Goal: Task Accomplishment & Management: Manage account settings

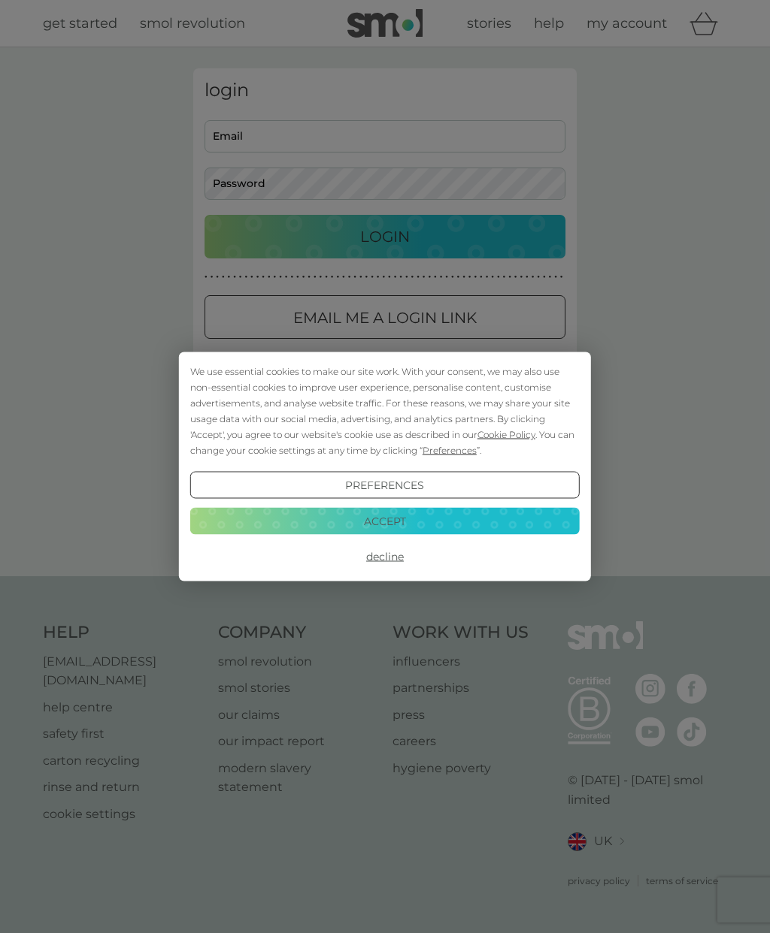
click at [406, 528] on button "Accept" at bounding box center [384, 520] width 389 height 27
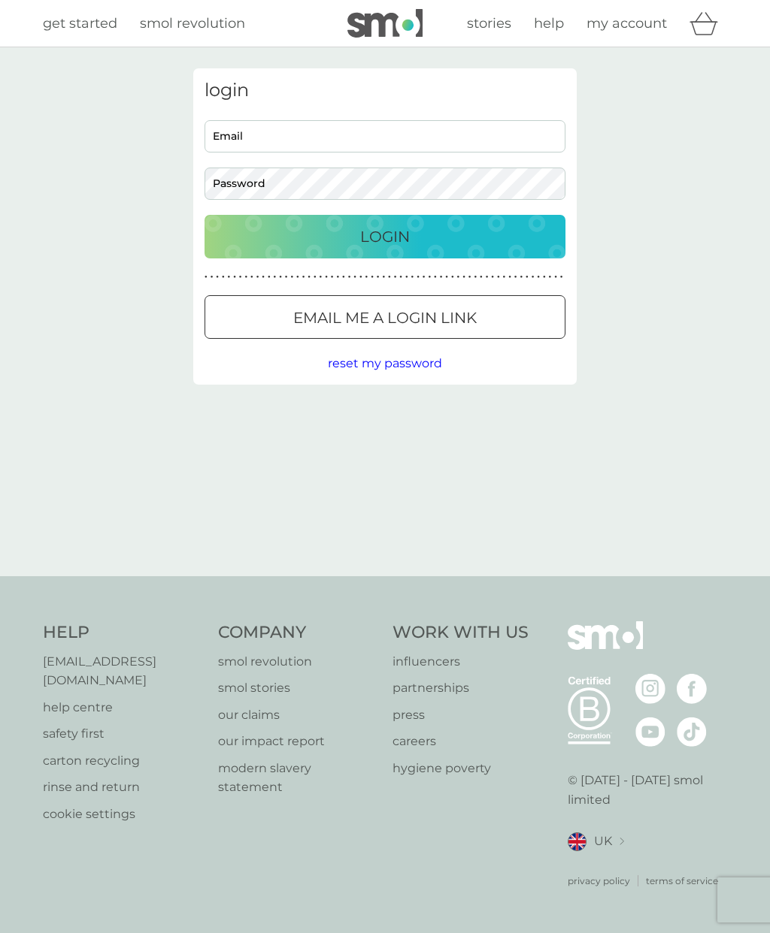
click at [360, 141] on input "Email" at bounding box center [384, 136] width 361 height 32
type input "[EMAIL_ADDRESS][PERSON_NAME][DOMAIN_NAME]"
click at [398, 237] on p "Login" at bounding box center [385, 237] width 50 height 24
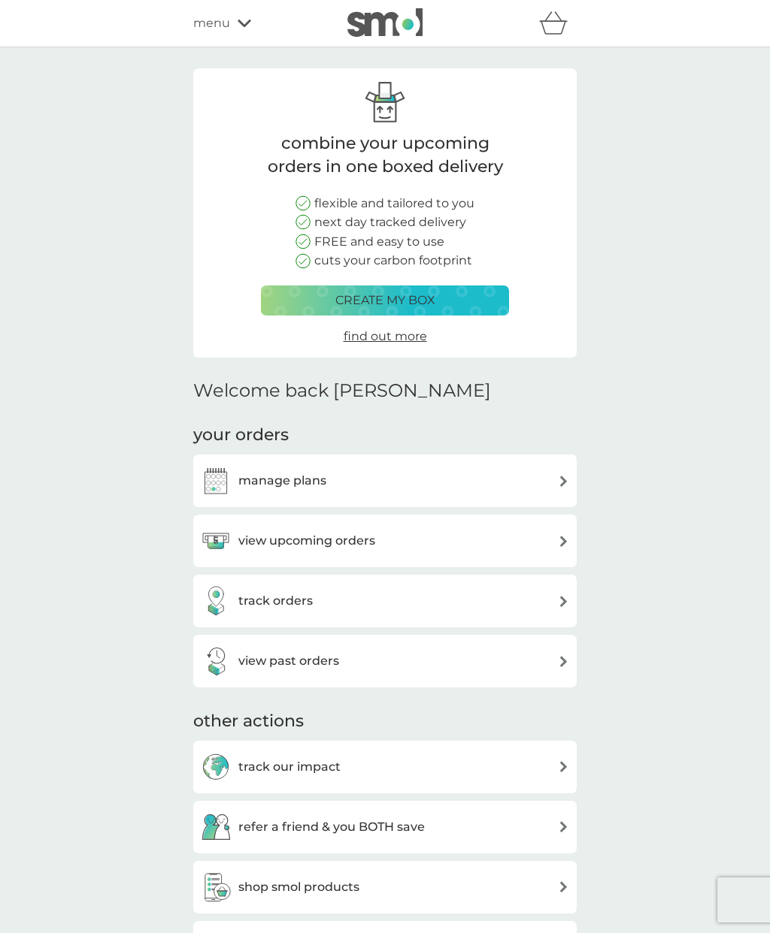
click at [392, 528] on div "view upcoming orders" at bounding box center [385, 541] width 368 height 30
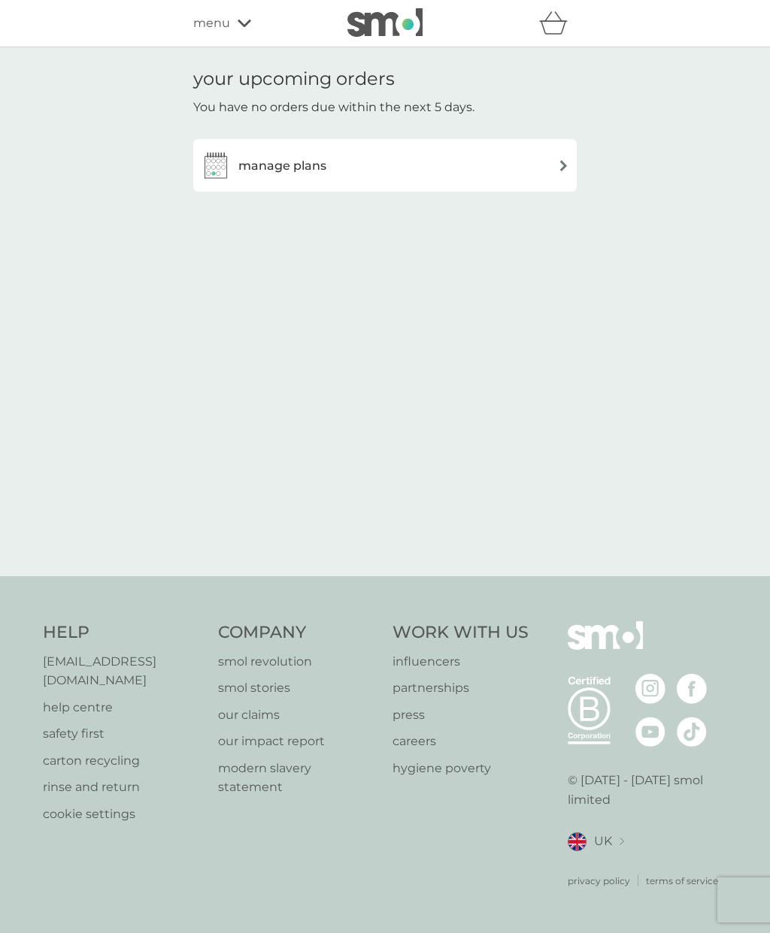
click at [319, 168] on h3 "manage plans" at bounding box center [282, 166] width 88 height 20
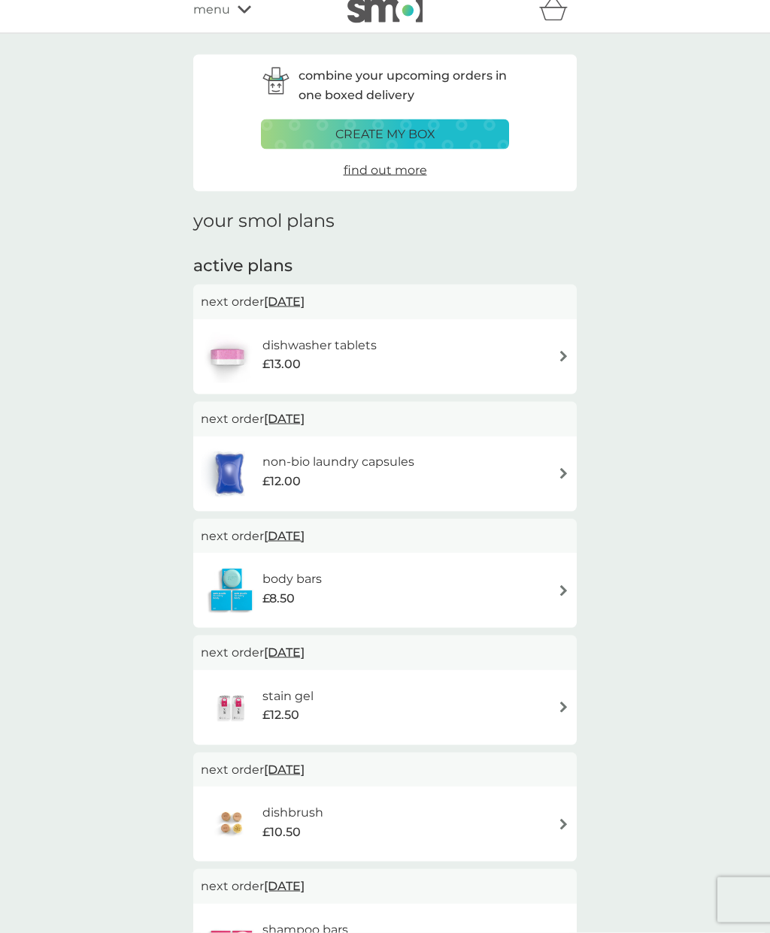
scroll to position [18, 0]
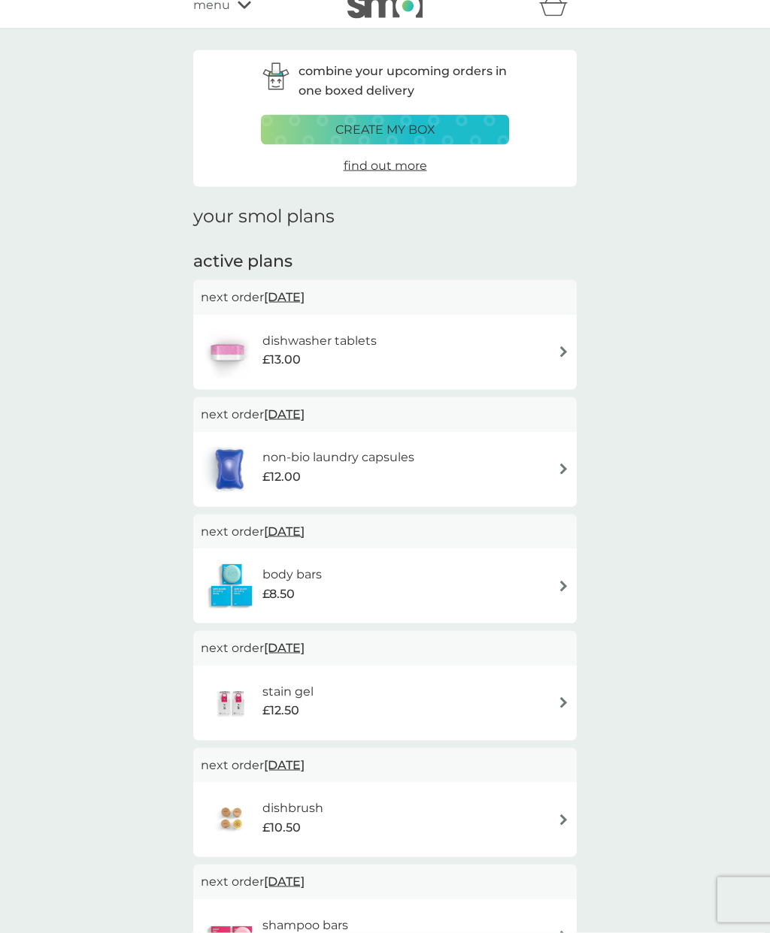
click at [540, 694] on div "stain gel £12.50" at bounding box center [385, 703] width 368 height 53
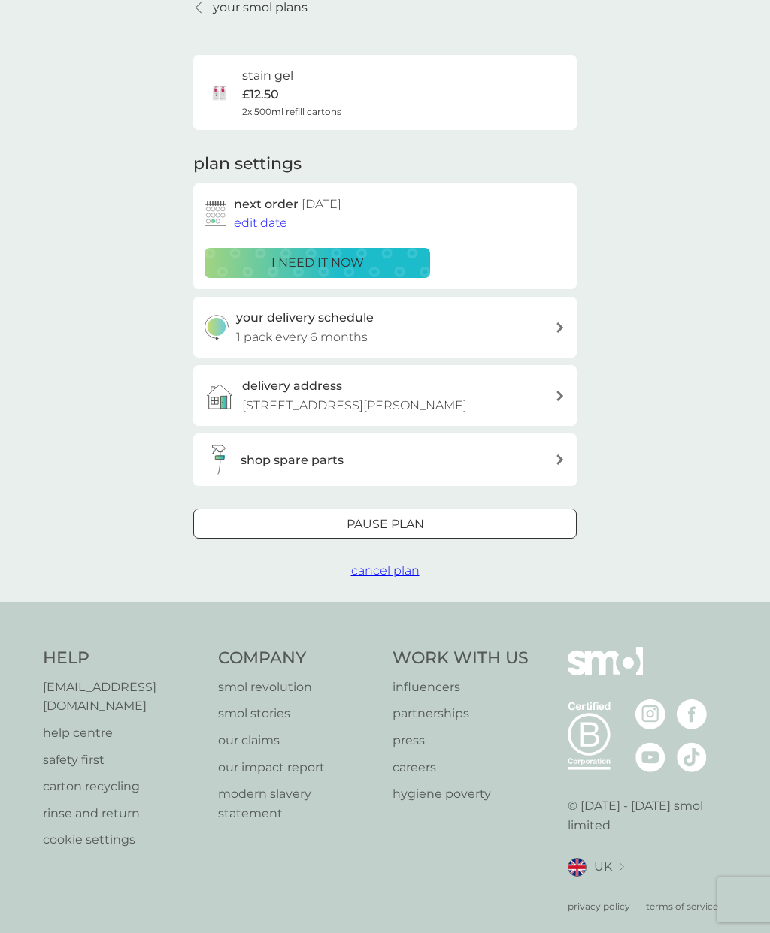
click at [447, 523] on div "Pause plan" at bounding box center [385, 525] width 382 height 20
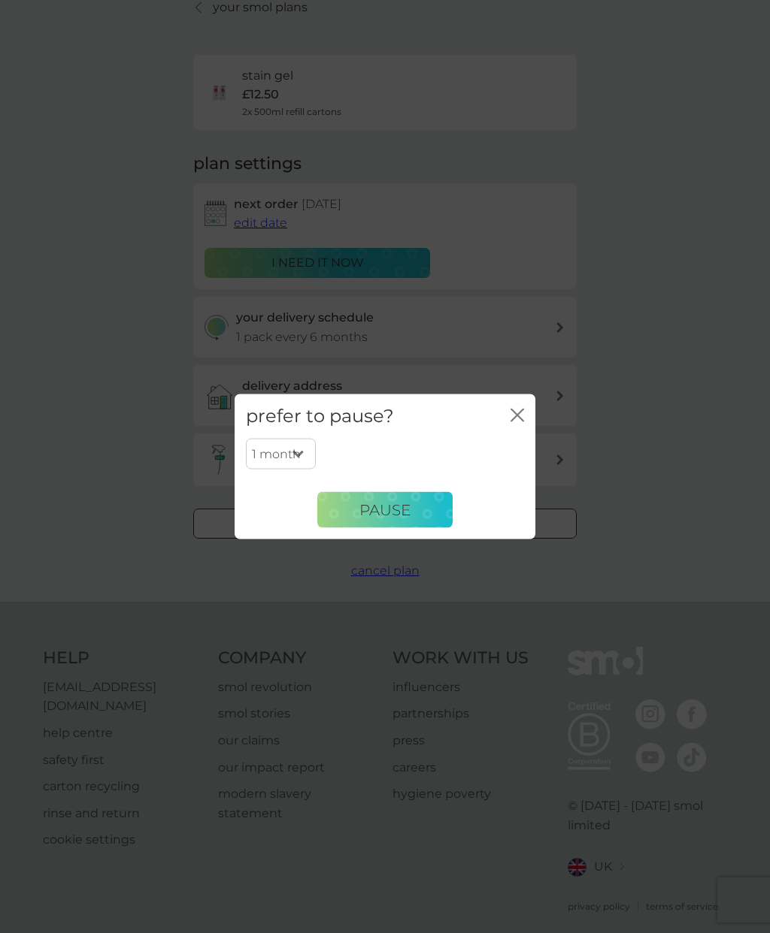
click at [516, 414] on icon "close" at bounding box center [514, 416] width 6 height 12
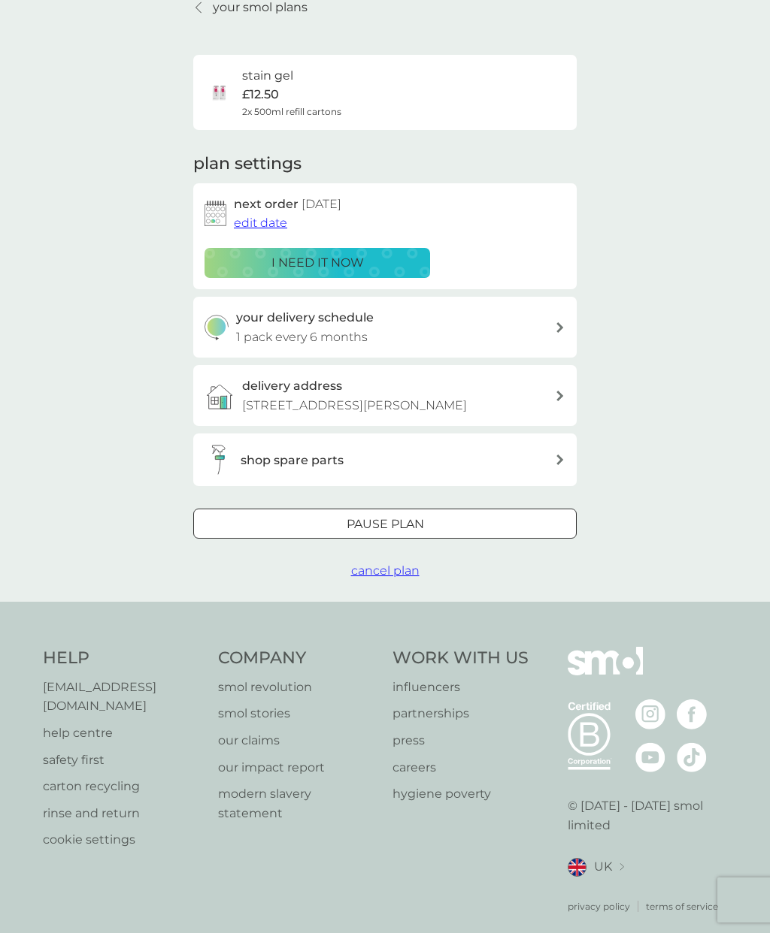
click at [398, 570] on span "cancel plan" at bounding box center [385, 571] width 68 height 14
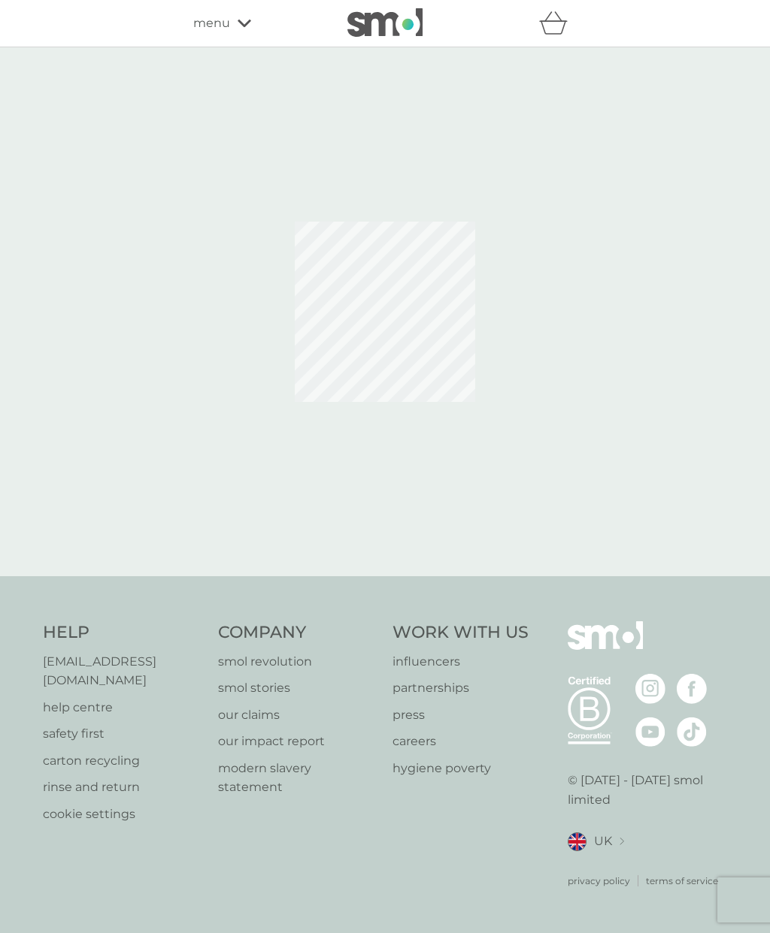
scroll to position [60, 0]
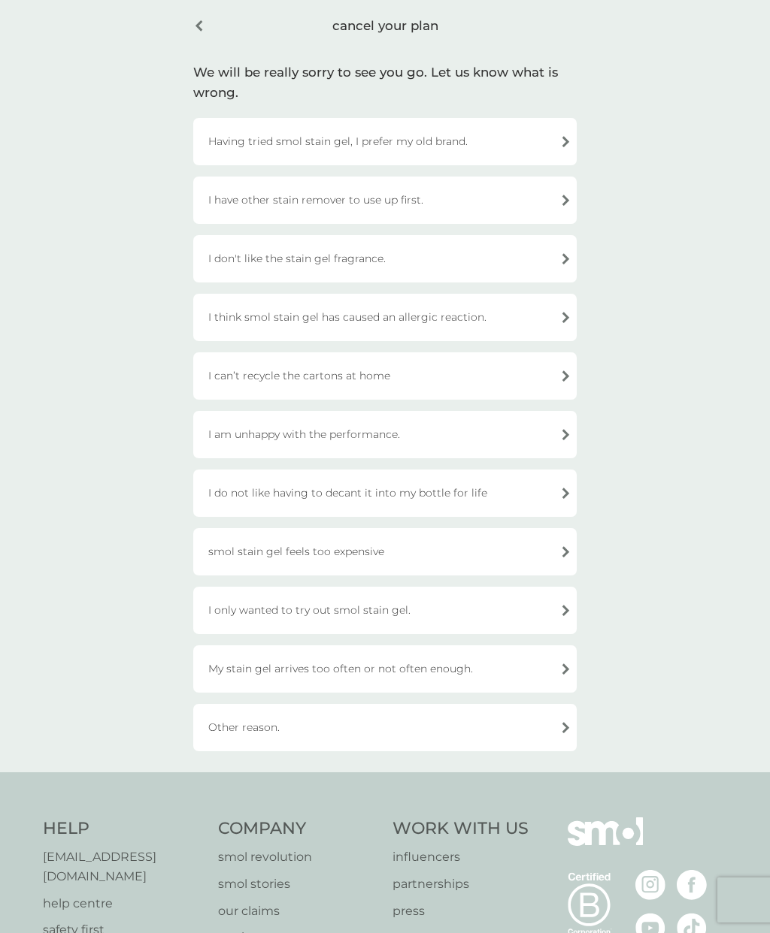
click at [451, 717] on div "Other reason." at bounding box center [384, 727] width 383 height 47
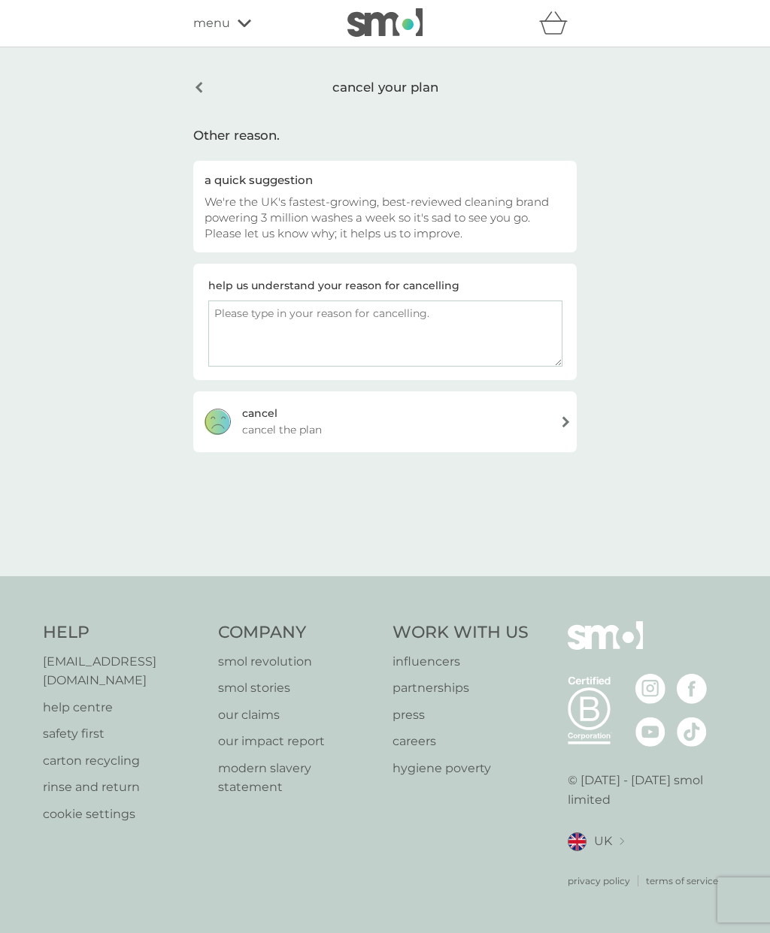
click at [471, 301] on textarea at bounding box center [385, 334] width 354 height 66
type textarea "I have several full containers I want to use up first - then I will order as an…"
click at [537, 392] on div "cancel cancel the plan" at bounding box center [384, 422] width 383 height 60
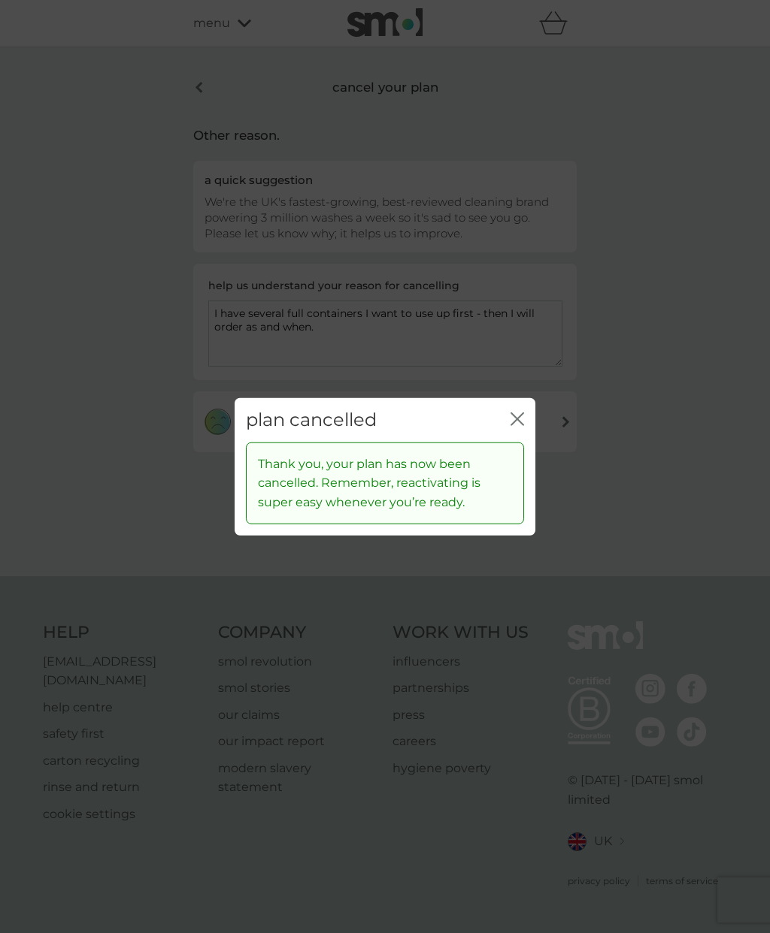
click at [514, 426] on icon "close" at bounding box center [517, 420] width 14 height 14
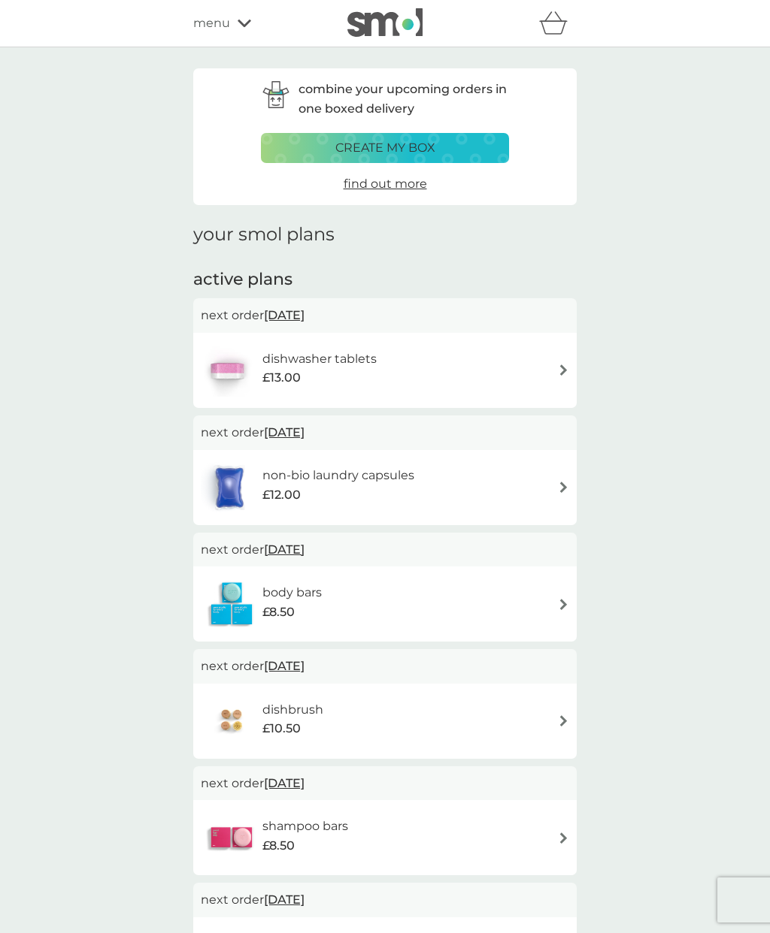
click at [558, 719] on img at bounding box center [563, 721] width 11 height 11
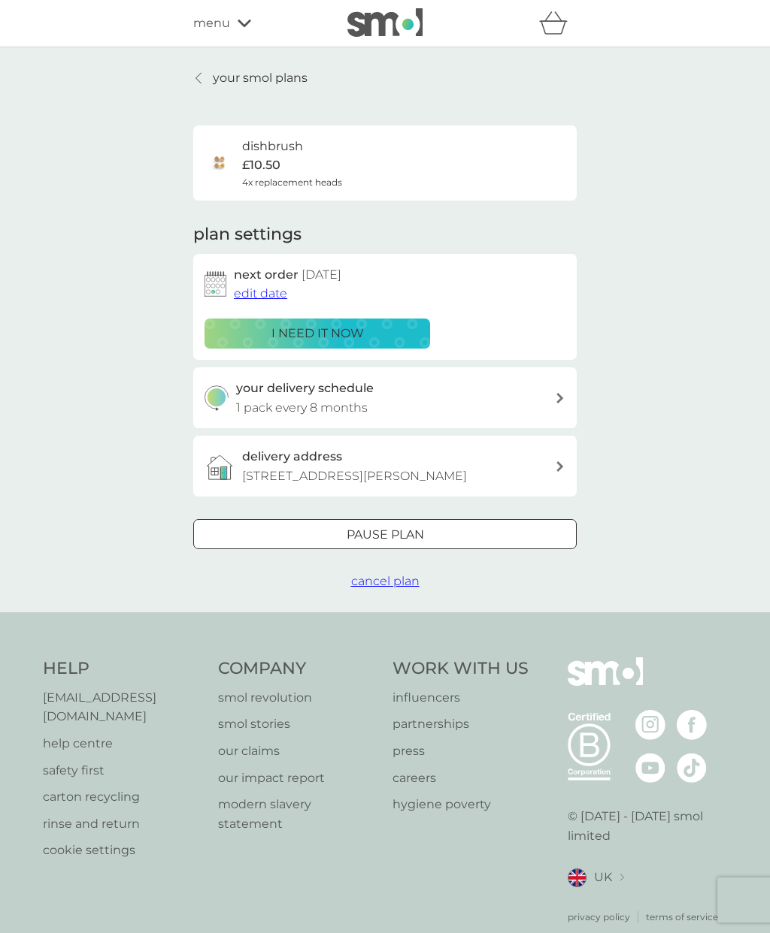
click at [392, 579] on span "cancel plan" at bounding box center [385, 581] width 68 height 14
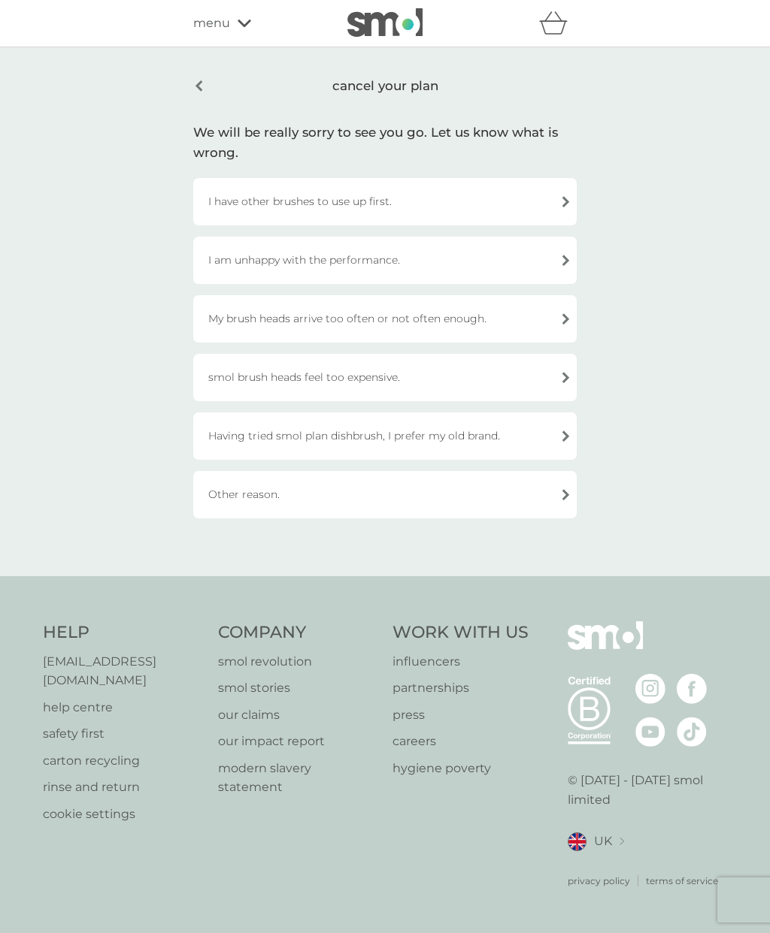
click at [369, 194] on div "I have other brushes to use up first." at bounding box center [384, 201] width 383 height 47
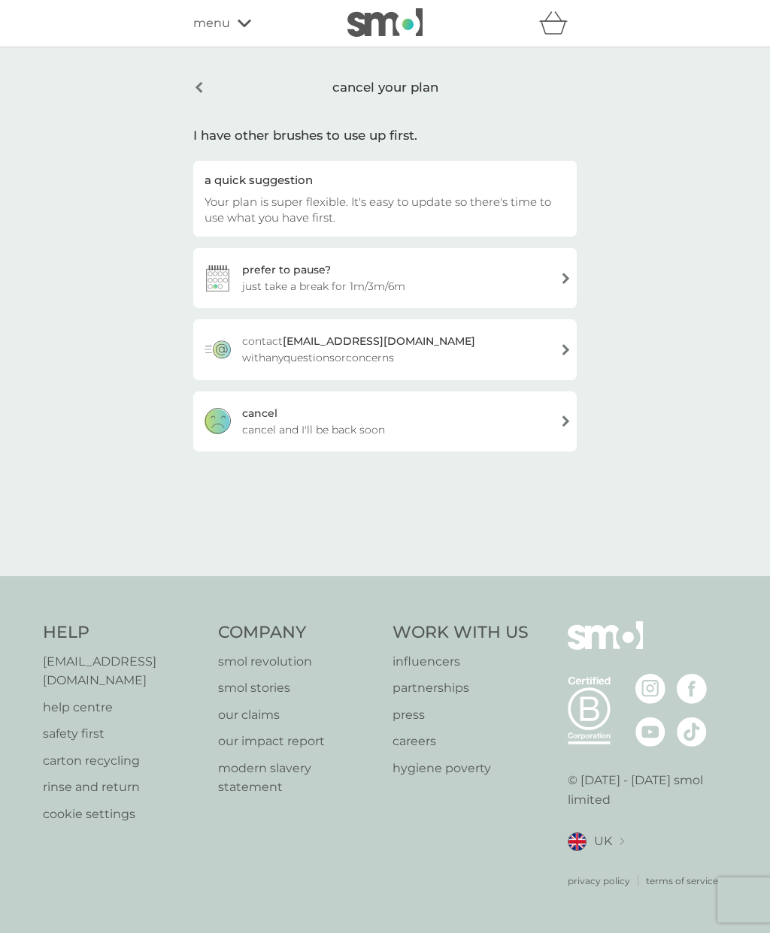
click at [384, 425] on div "cancel cancel and I'll be back soon" at bounding box center [384, 422] width 383 height 60
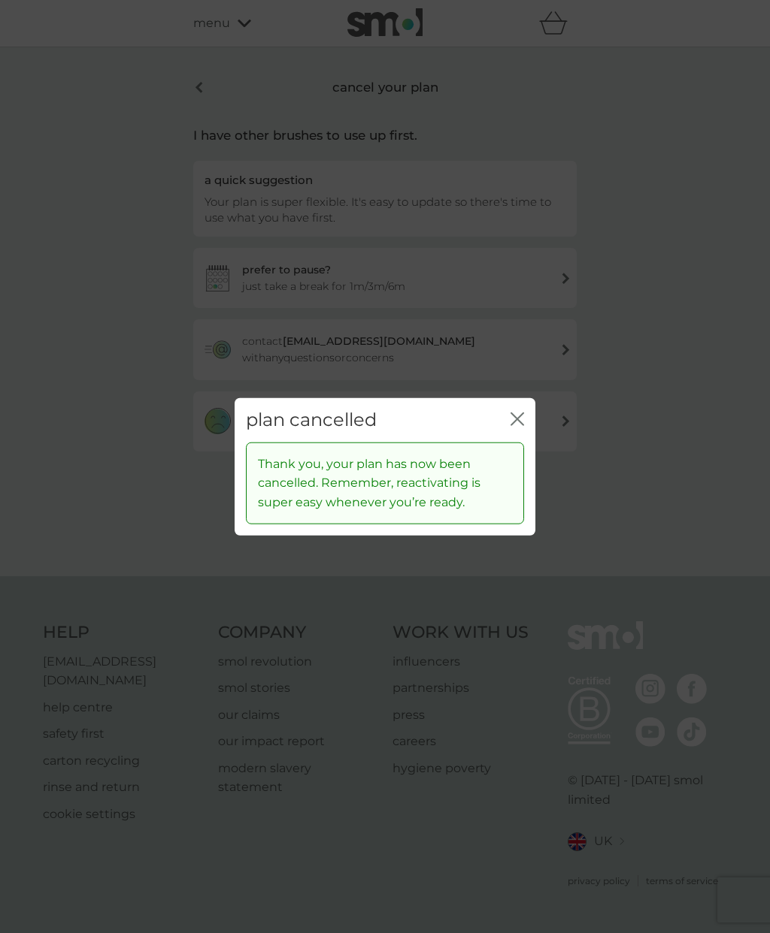
click at [525, 484] on div "Thank you, your plan has now been cancelled. Remember, reactivating is super ea…" at bounding box center [385, 489] width 301 height 93
click at [522, 474] on div "Thank you, your plan has now been cancelled. Remember, reactivating is super ea…" at bounding box center [385, 484] width 278 height 82
click at [520, 483] on div "Thank you, your plan has now been cancelled. Remember, reactivating is super ea…" at bounding box center [385, 484] width 278 height 82
click at [521, 419] on icon "close" at bounding box center [517, 420] width 14 height 14
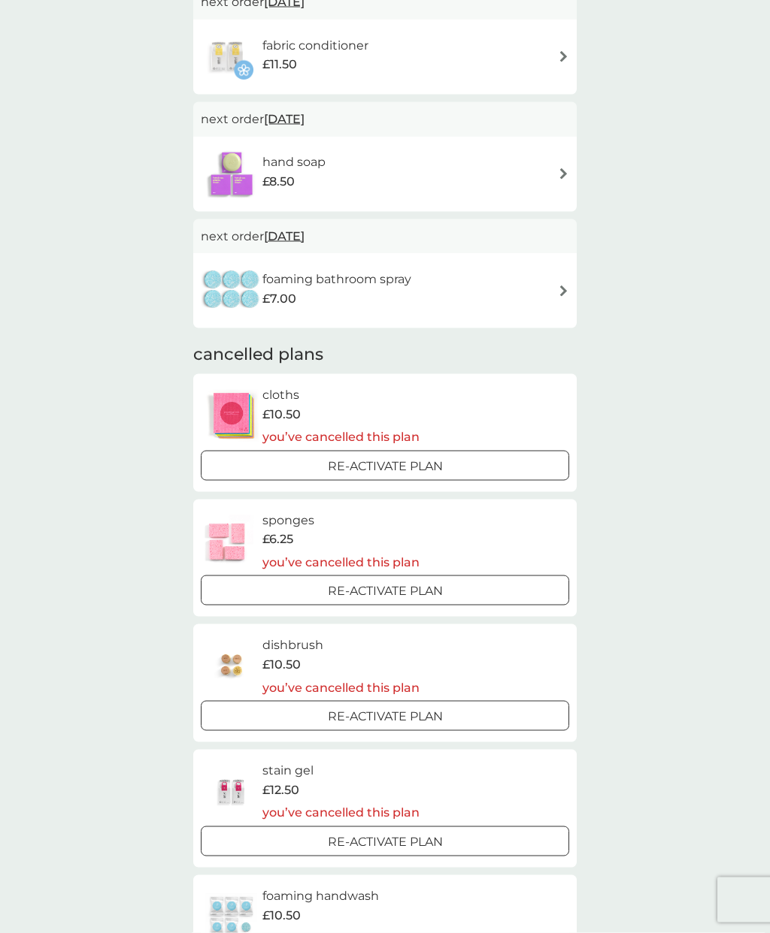
scroll to position [890, 0]
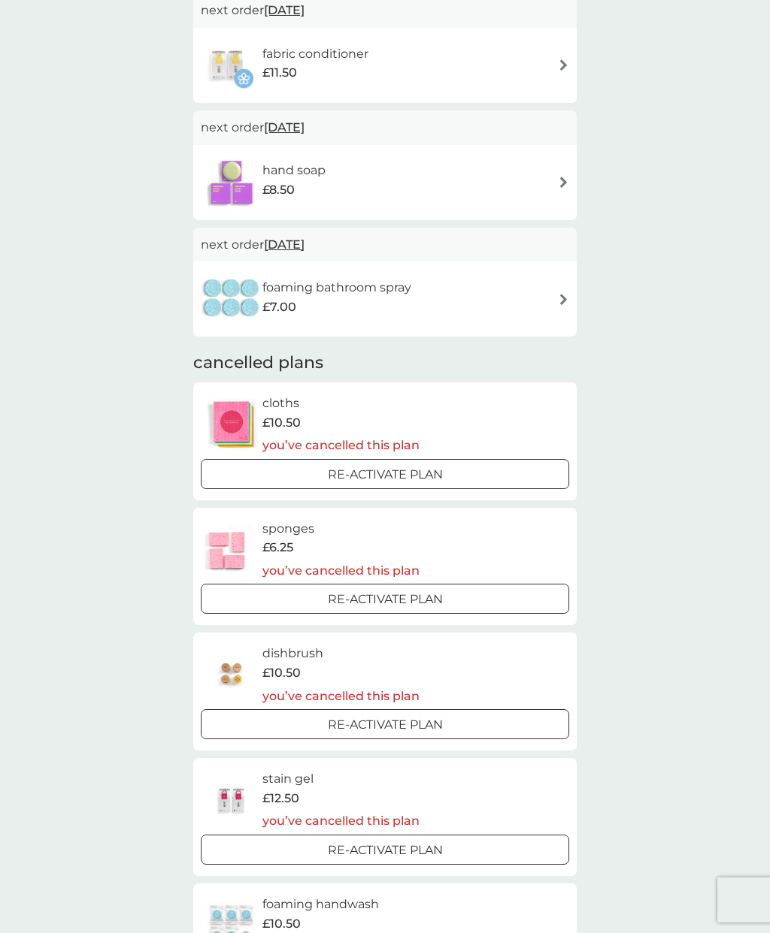
click at [533, 283] on div "foaming bathroom spray £7.00" at bounding box center [385, 299] width 368 height 53
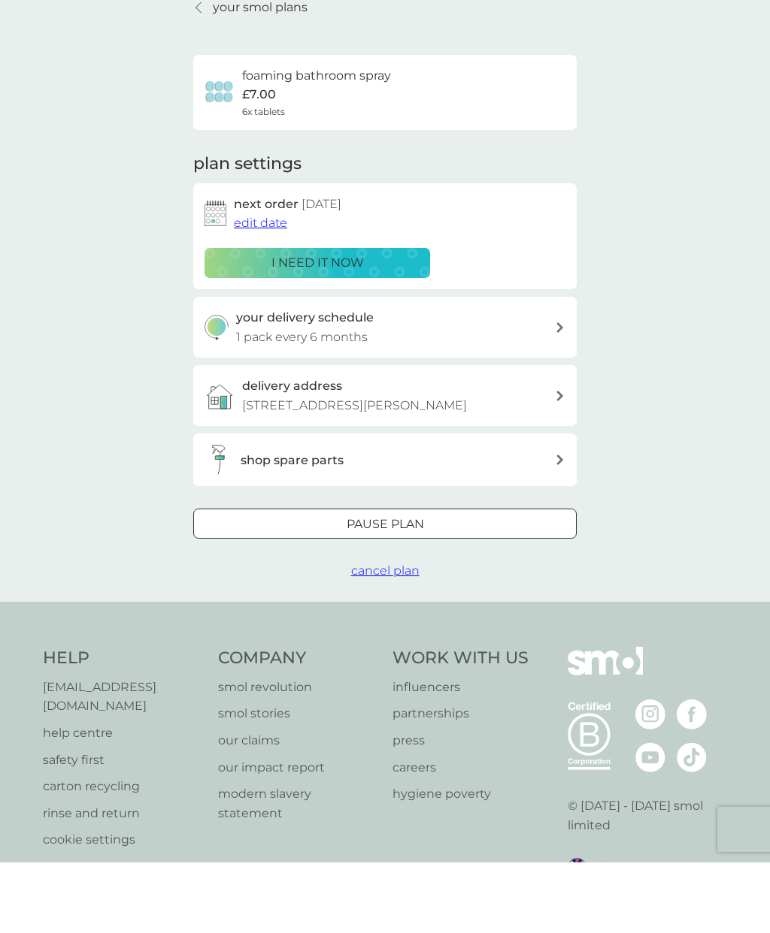
click at [391, 634] on span "cancel plan" at bounding box center [385, 641] width 68 height 14
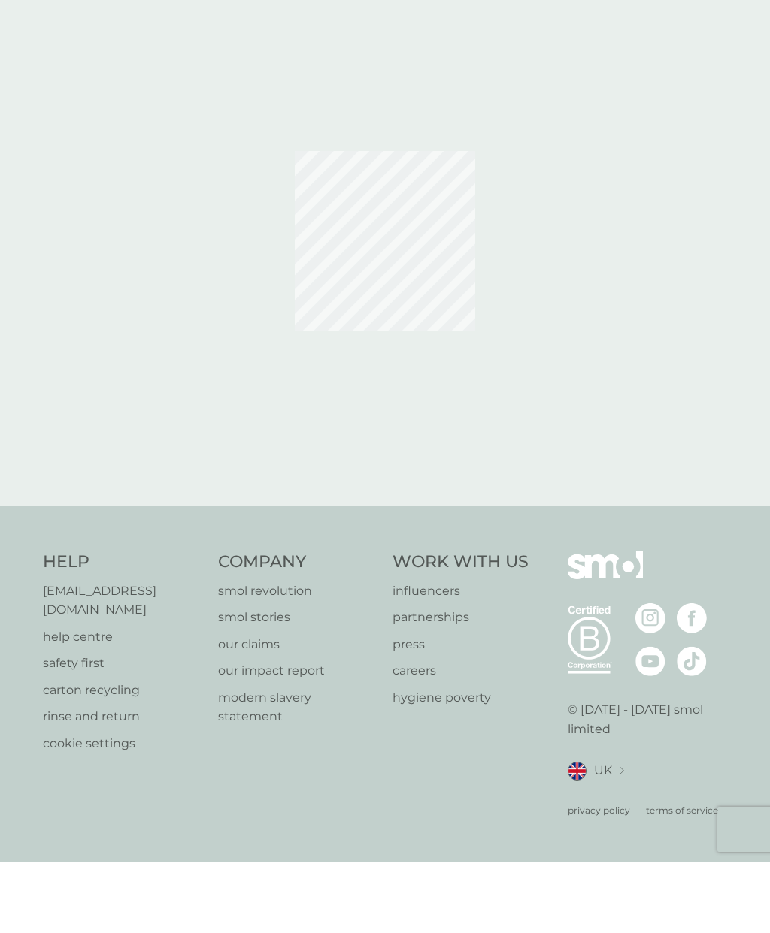
scroll to position [60, 0]
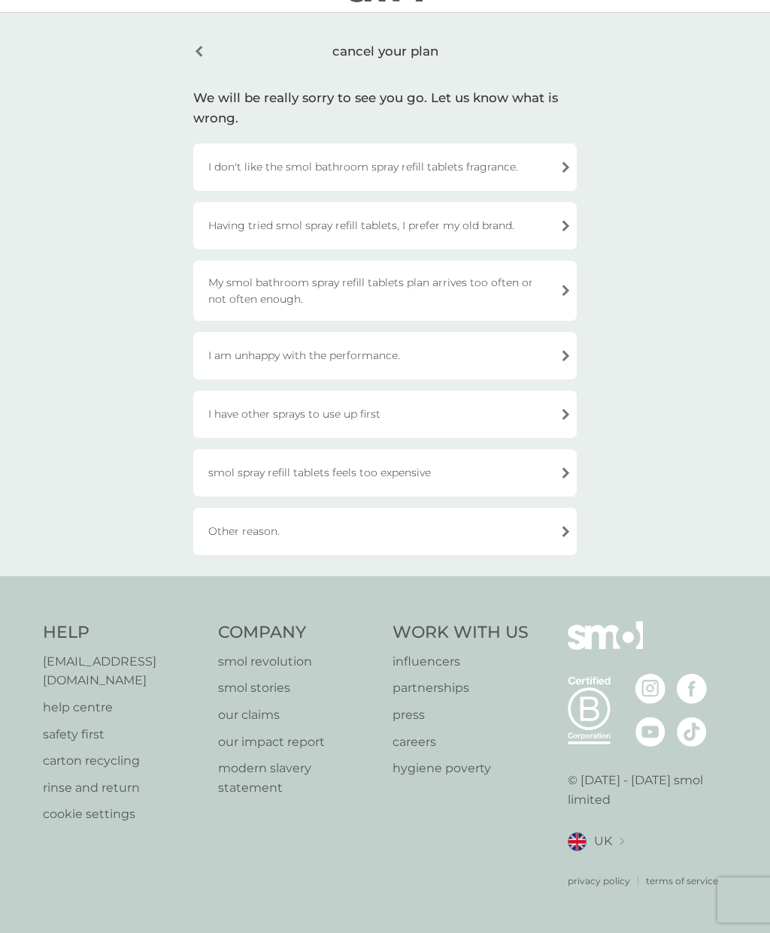
click at [461, 273] on div "My smol bathroom spray refill tablets plan arrives too often or not often enoug…" at bounding box center [384, 291] width 383 height 60
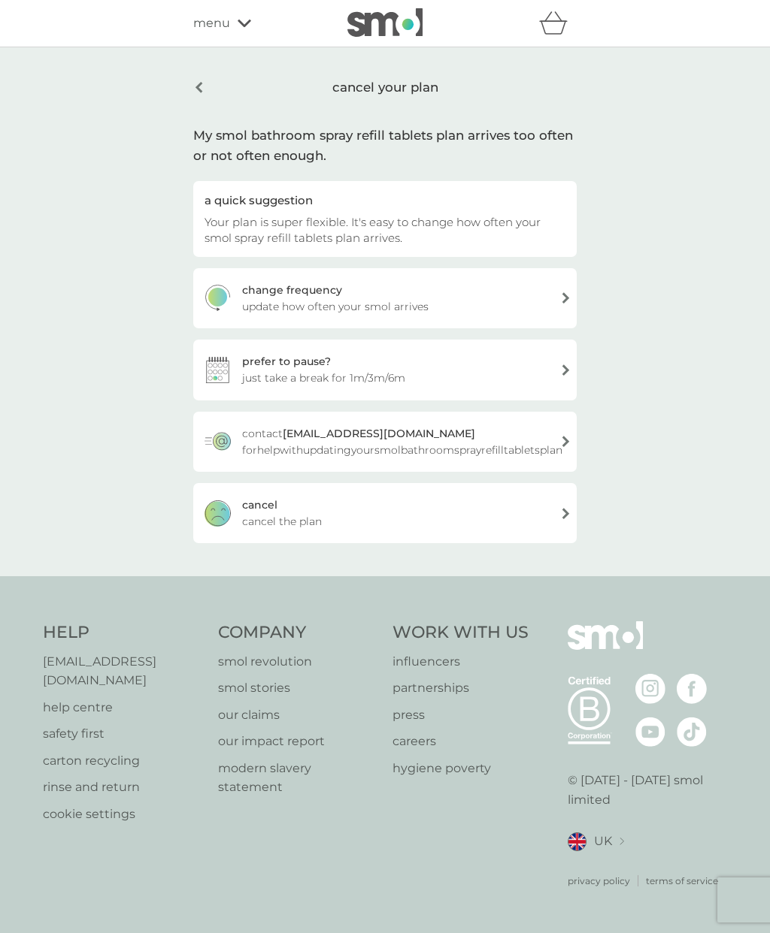
click at [370, 483] on div "cancel cancel the plan" at bounding box center [384, 513] width 383 height 60
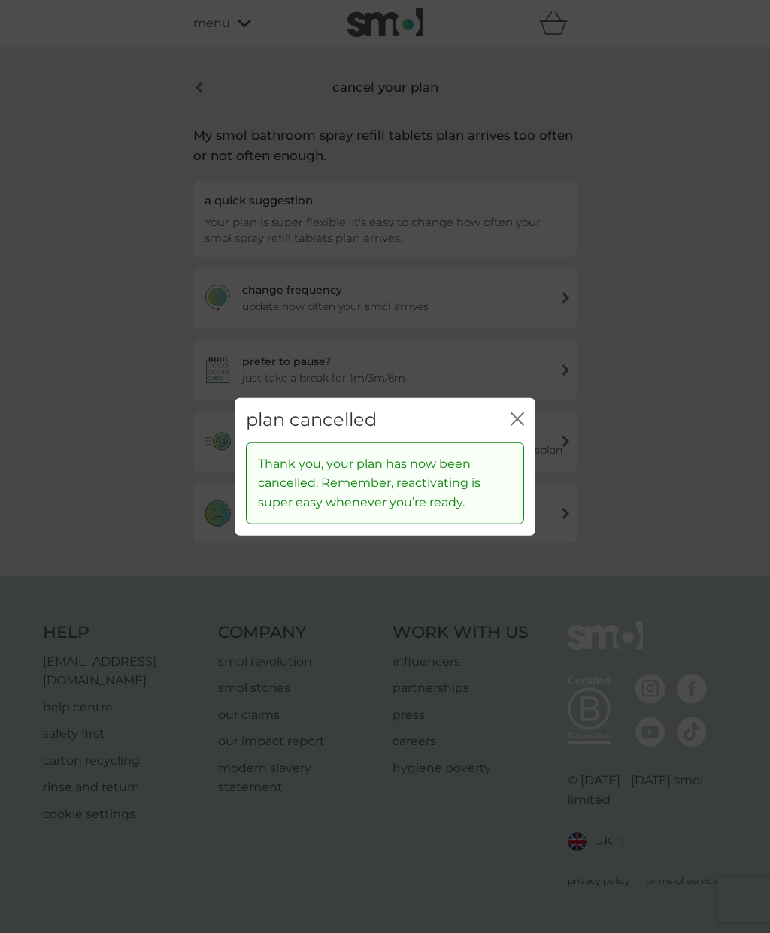
click at [519, 422] on icon "close" at bounding box center [520, 419] width 6 height 12
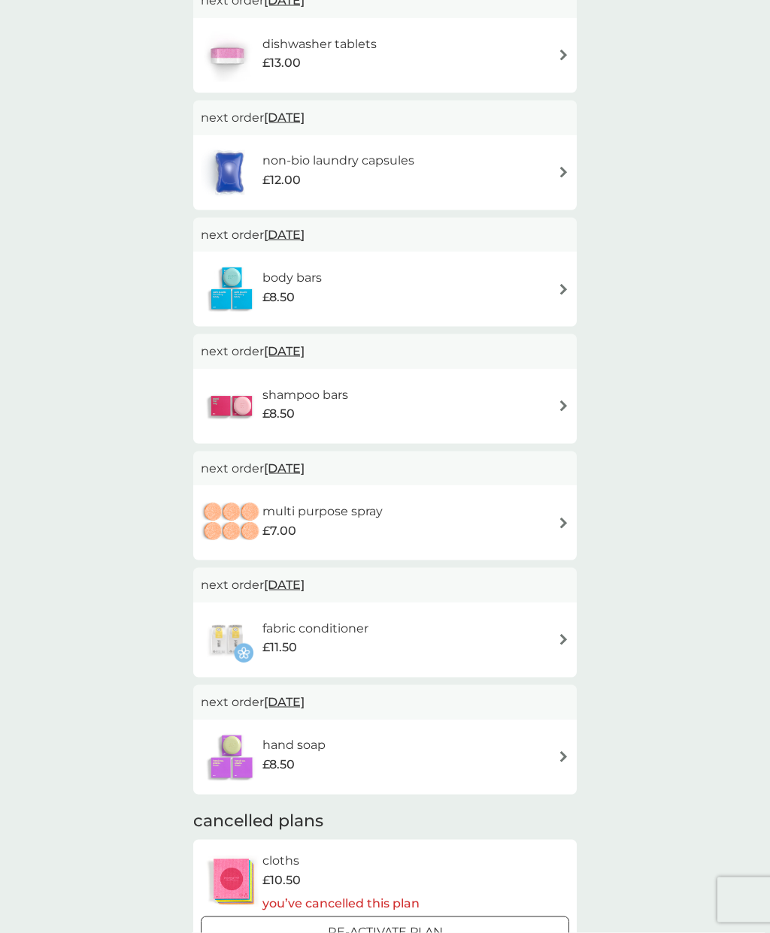
scroll to position [321, 0]
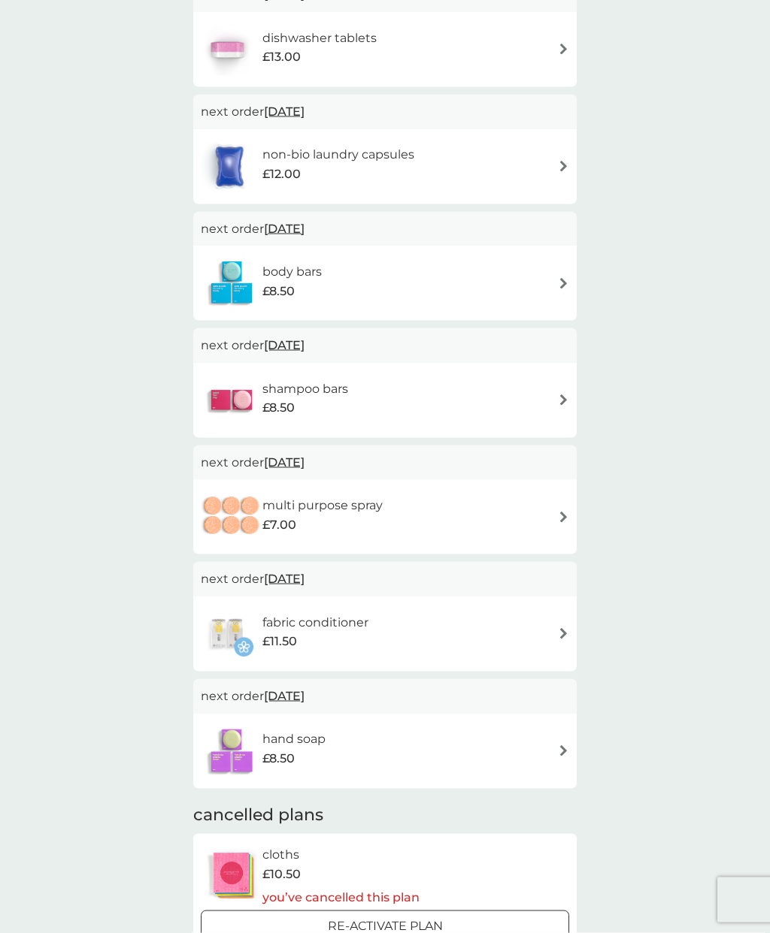
click at [385, 625] on div "fabric conditioner £11.50" at bounding box center [385, 634] width 368 height 53
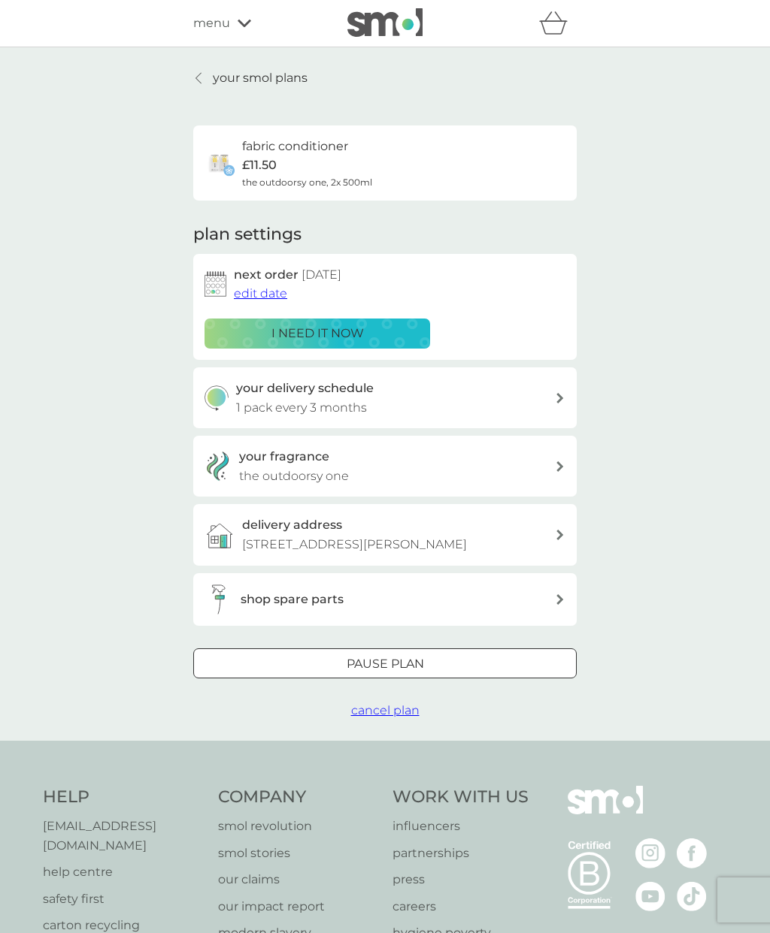
click at [389, 706] on span "cancel plan" at bounding box center [385, 711] width 68 height 14
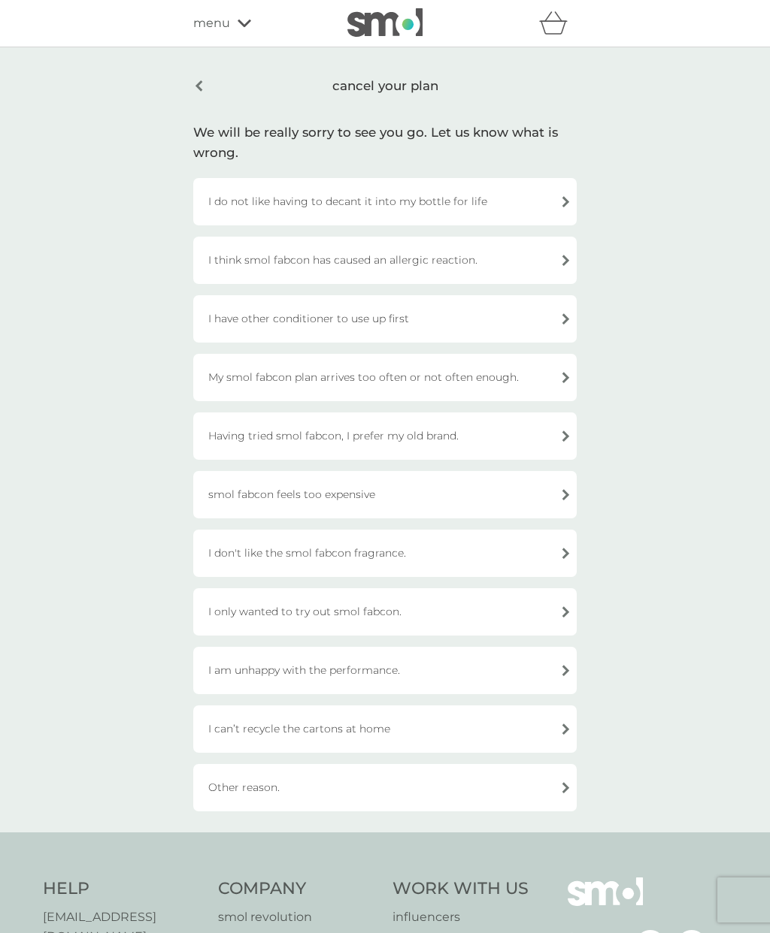
click at [392, 319] on div "I have other conditioner to use up first" at bounding box center [384, 318] width 383 height 47
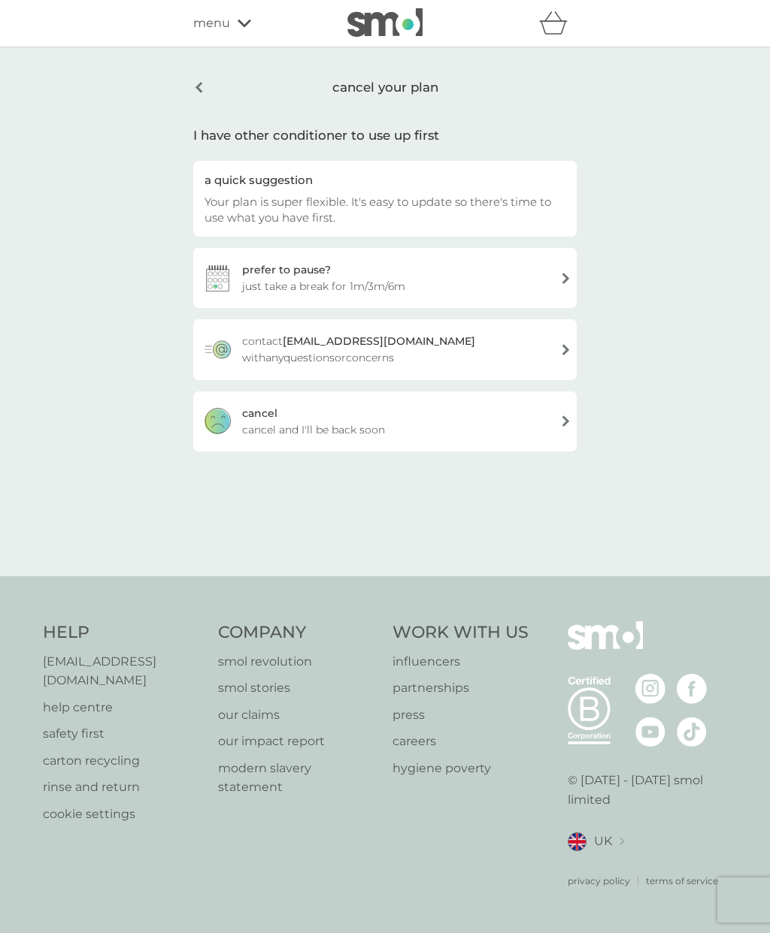
click at [362, 416] on div "cancel cancel and I'll be back soon" at bounding box center [384, 422] width 383 height 60
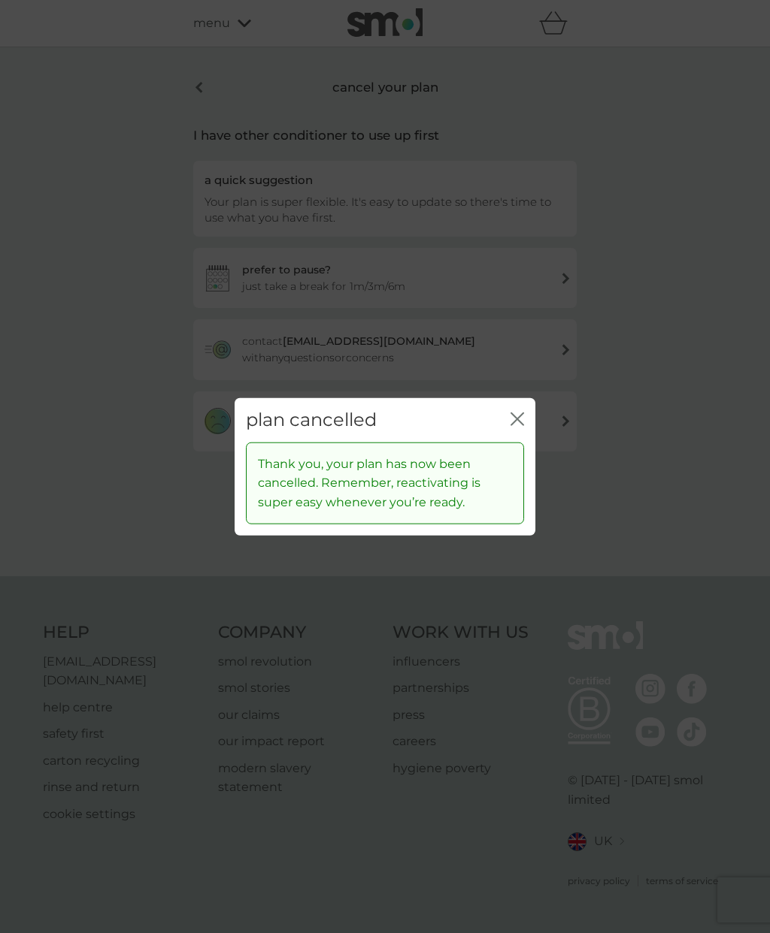
click at [514, 416] on icon "close" at bounding box center [517, 420] width 14 height 14
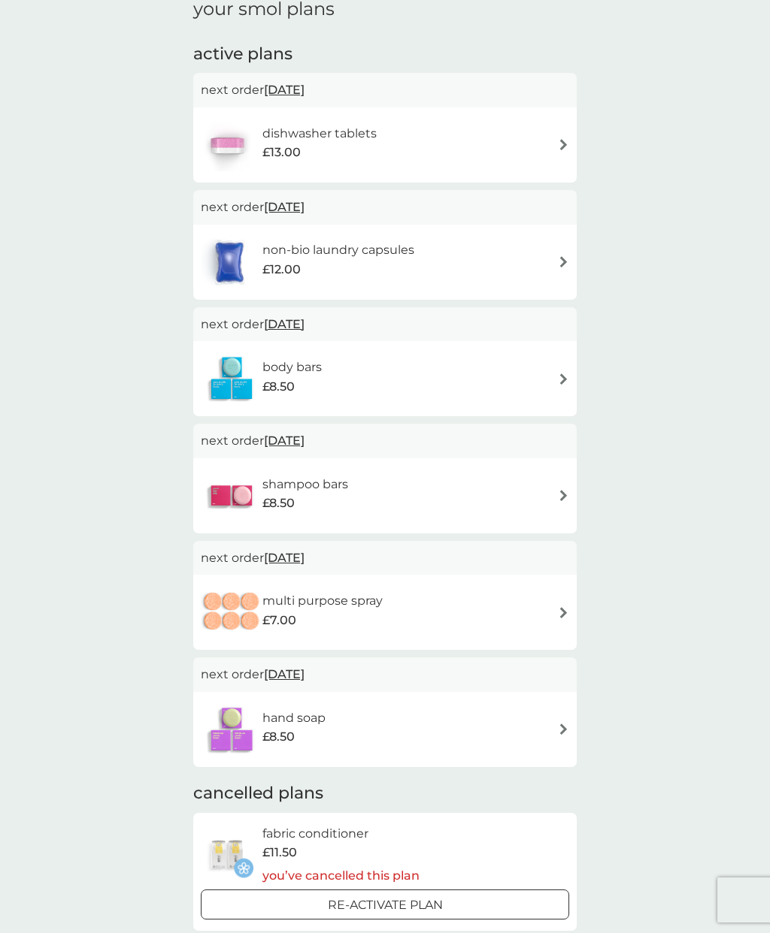
scroll to position [225, 0]
click at [514, 253] on div "non-bio laundry capsules £12.00" at bounding box center [385, 263] width 368 height 53
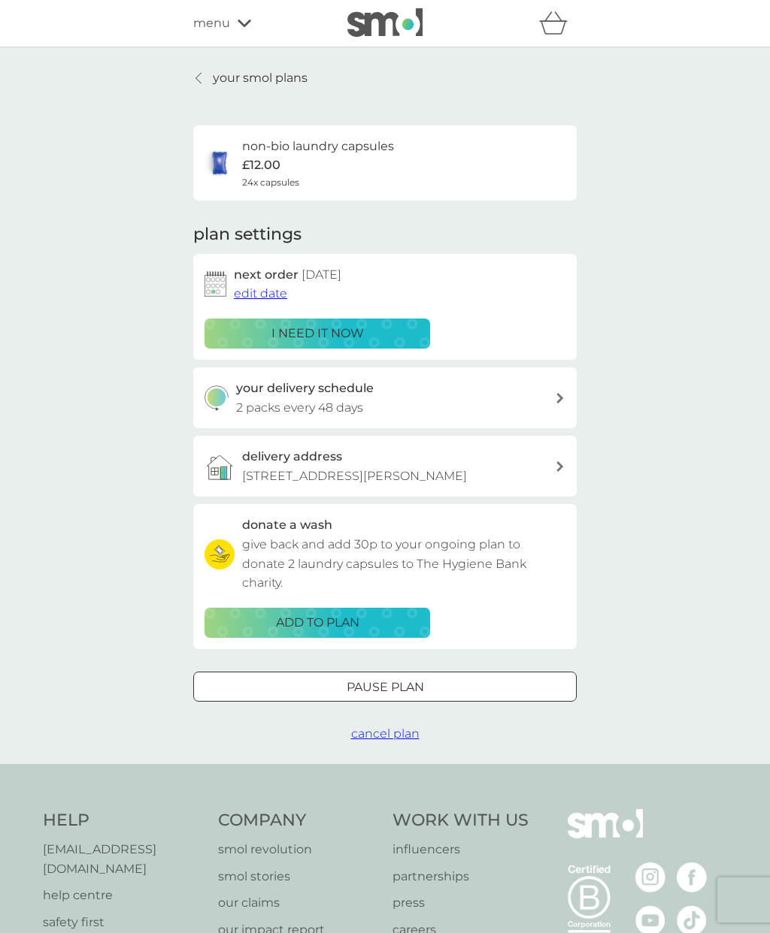
click at [428, 672] on button "Pause plan" at bounding box center [384, 687] width 383 height 30
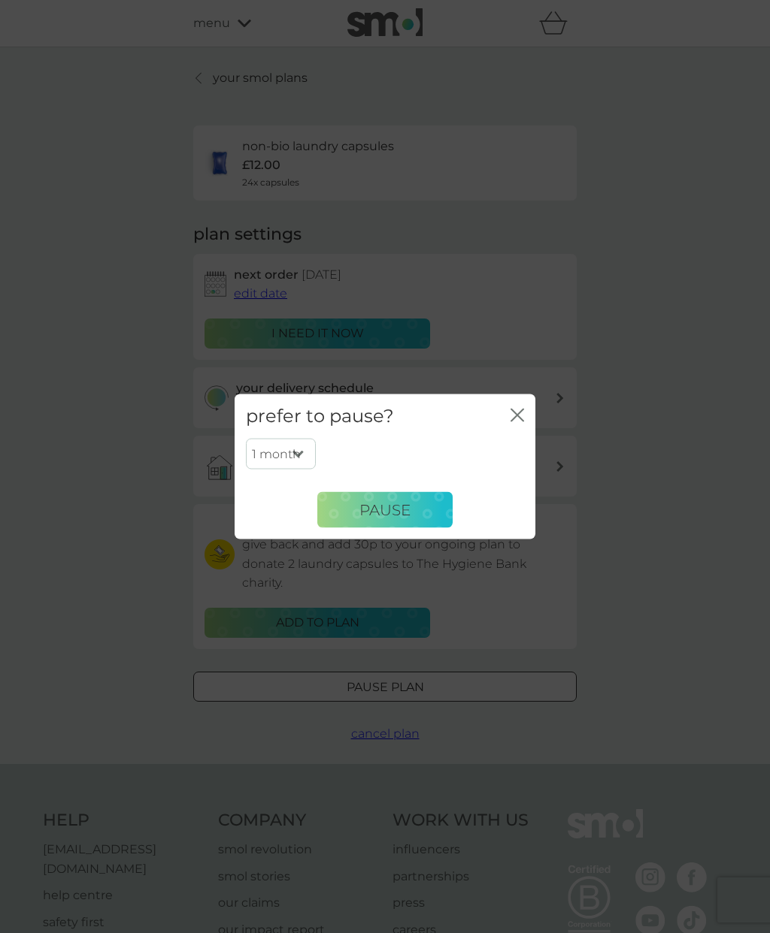
click at [408, 507] on span "Pause" at bounding box center [384, 510] width 51 height 18
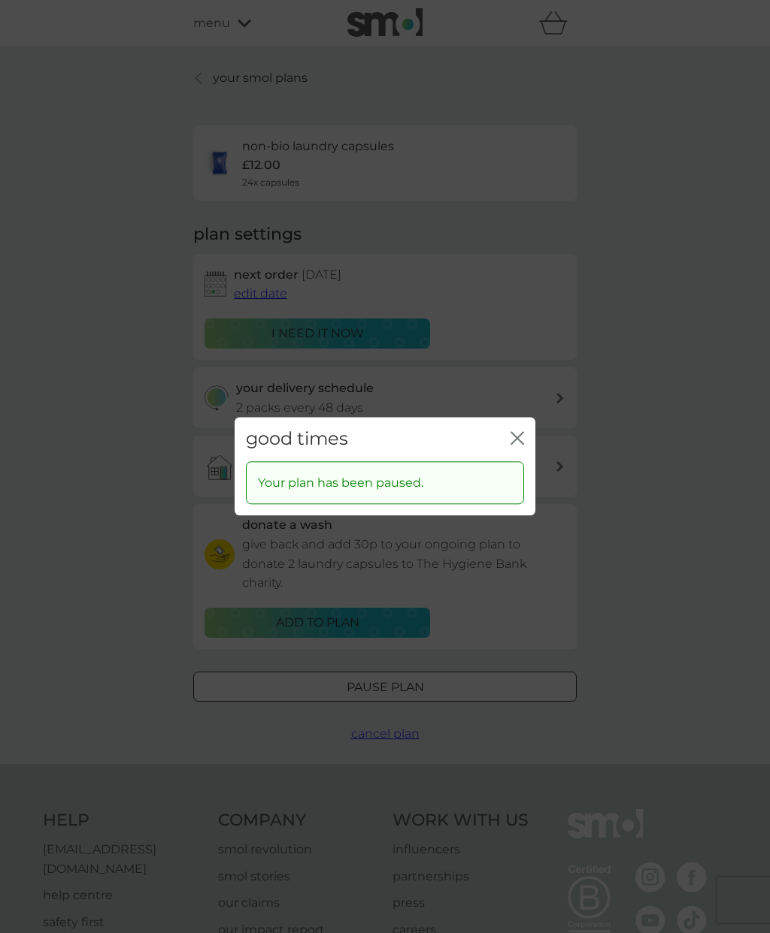
click at [525, 426] on div "good times close" at bounding box center [385, 439] width 301 height 44
click at [519, 440] on icon "close" at bounding box center [520, 438] width 6 height 12
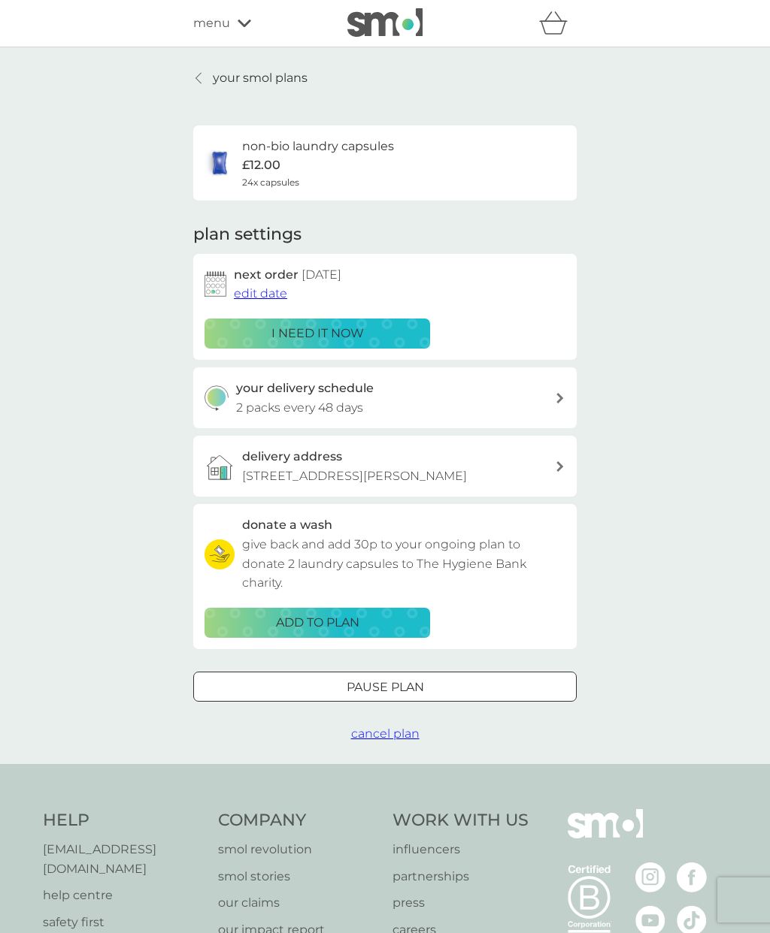
click at [235, 72] on p "your smol plans" at bounding box center [260, 78] width 95 height 20
